Goal: Find specific page/section: Find specific page/section

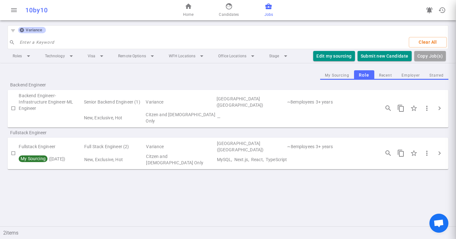
scroll to position [45, 0]
click at [24, 31] on span "Variance" at bounding box center [34, 30] width 22 height 5
click at [22, 30] on icon at bounding box center [22, 30] width 4 height 4
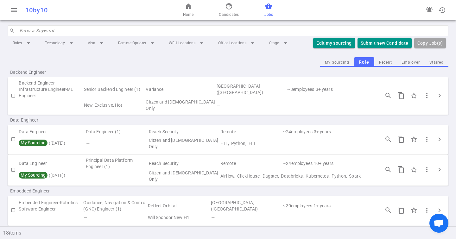
click at [59, 30] on input "search" at bounding box center [232, 31] width 425 height 10
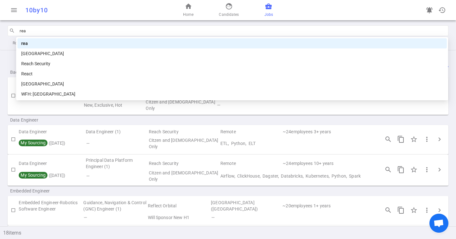
type input "reac"
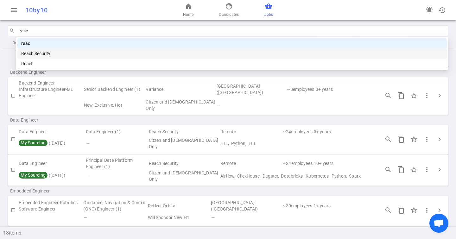
click at [55, 55] on div "Reach Security" at bounding box center [231, 53] width 421 height 7
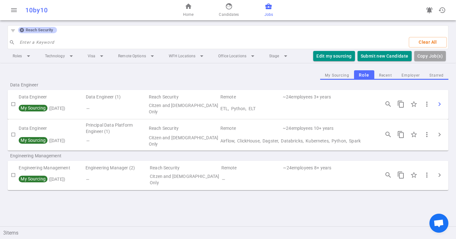
click at [439, 101] on span "chevron_right" at bounding box center [439, 104] width 8 height 8
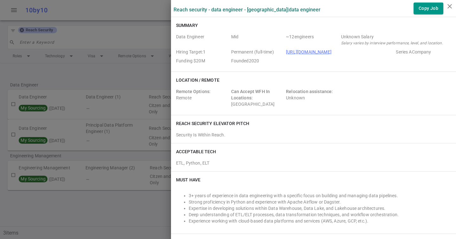
click at [91, 104] on div at bounding box center [228, 119] width 456 height 239
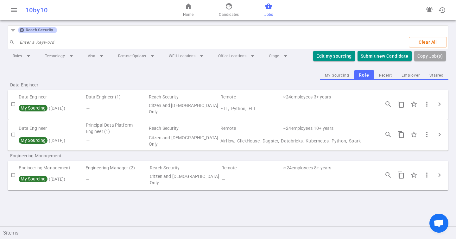
click at [22, 29] on icon at bounding box center [22, 30] width 4 height 4
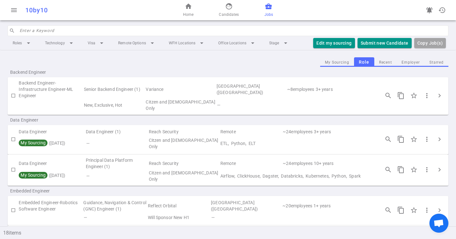
click at [22, 29] on input "search" at bounding box center [232, 31] width 425 height 10
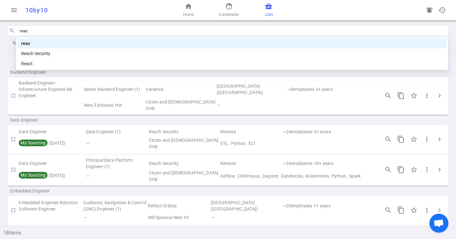
type input "reach"
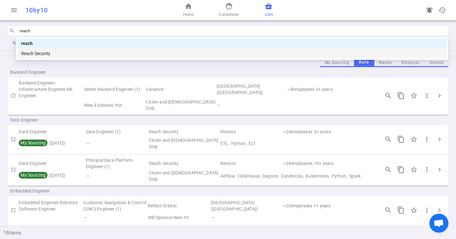
click at [34, 58] on div "Reach Security" at bounding box center [231, 53] width 429 height 10
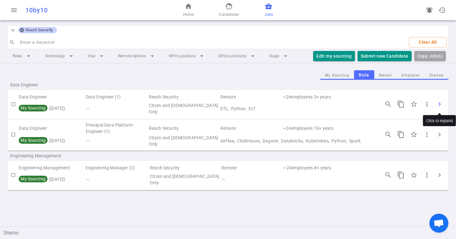
click at [439, 105] on span "chevron_right" at bounding box center [439, 104] width 8 height 8
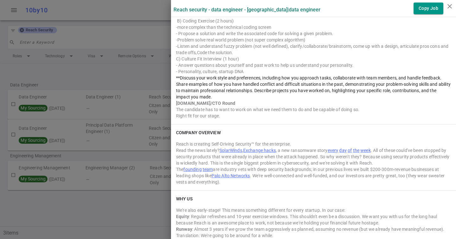
scroll to position [831, 0]
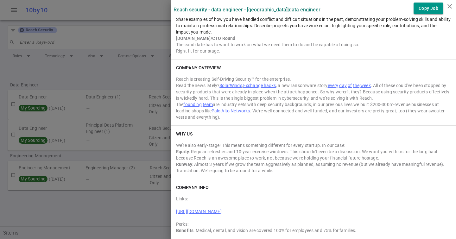
click at [117, 164] on div at bounding box center [228, 119] width 456 height 239
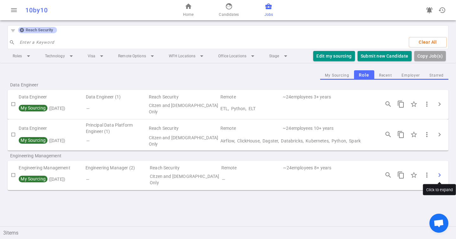
click at [441, 177] on span "chevron_right" at bounding box center [439, 175] width 8 height 8
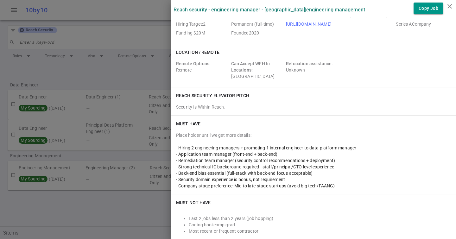
scroll to position [0, 0]
